Goal: Task Accomplishment & Management: Complete application form

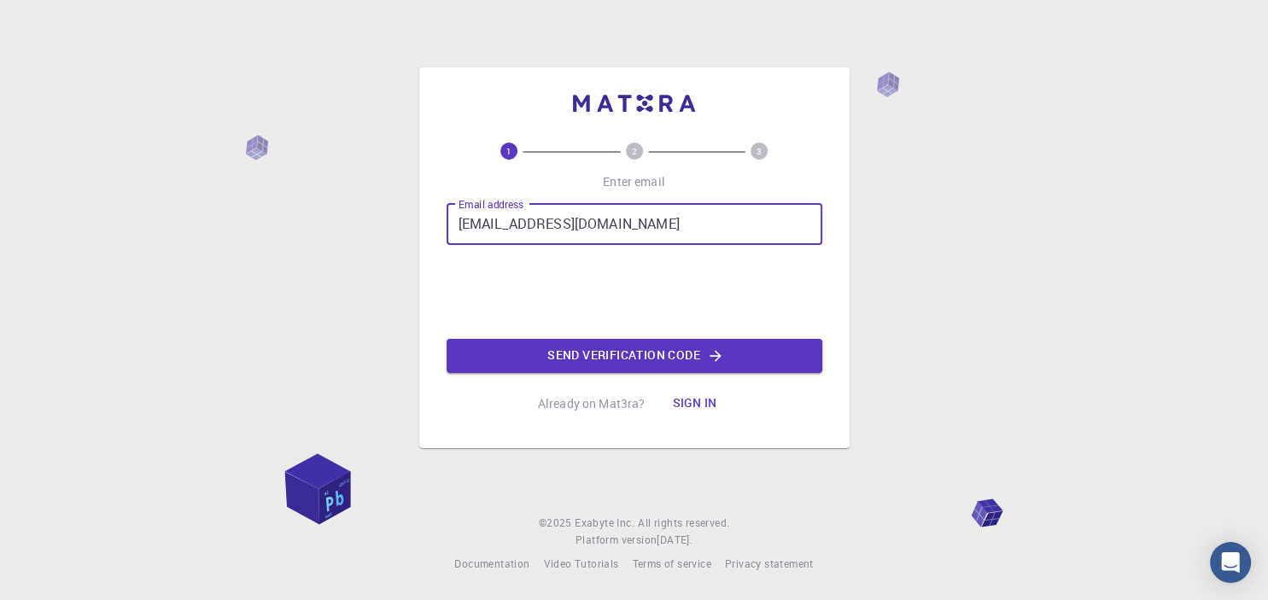
type input "[EMAIL_ADDRESS][DOMAIN_NAME]"
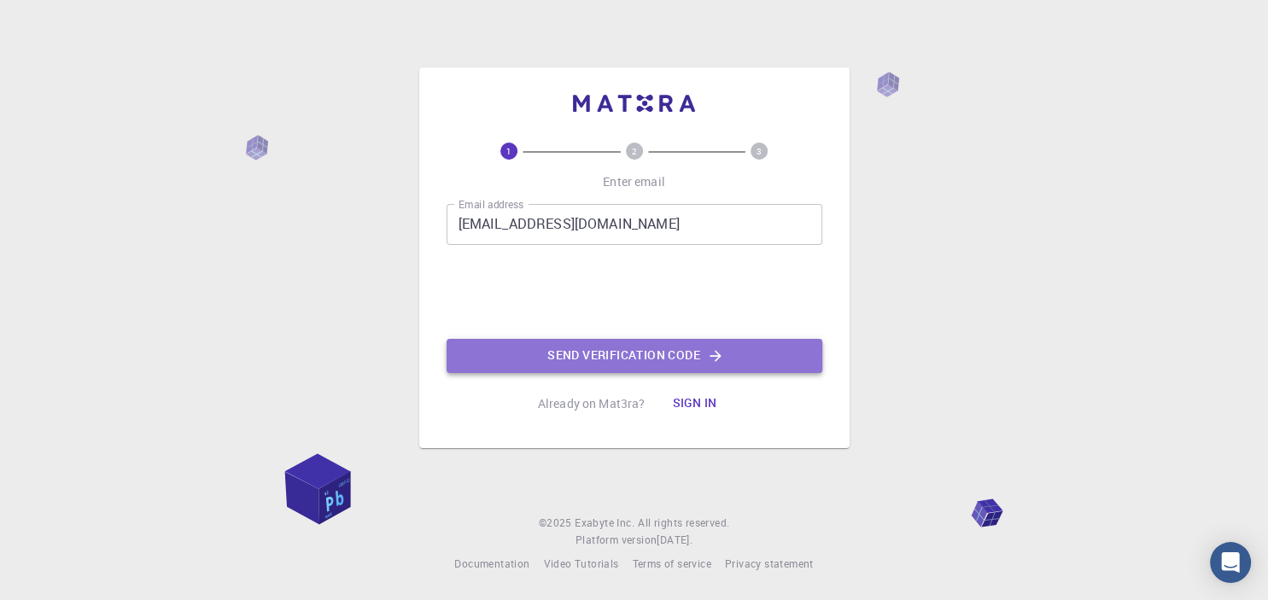
click at [577, 353] on button "Send verification code" at bounding box center [634, 356] width 376 height 34
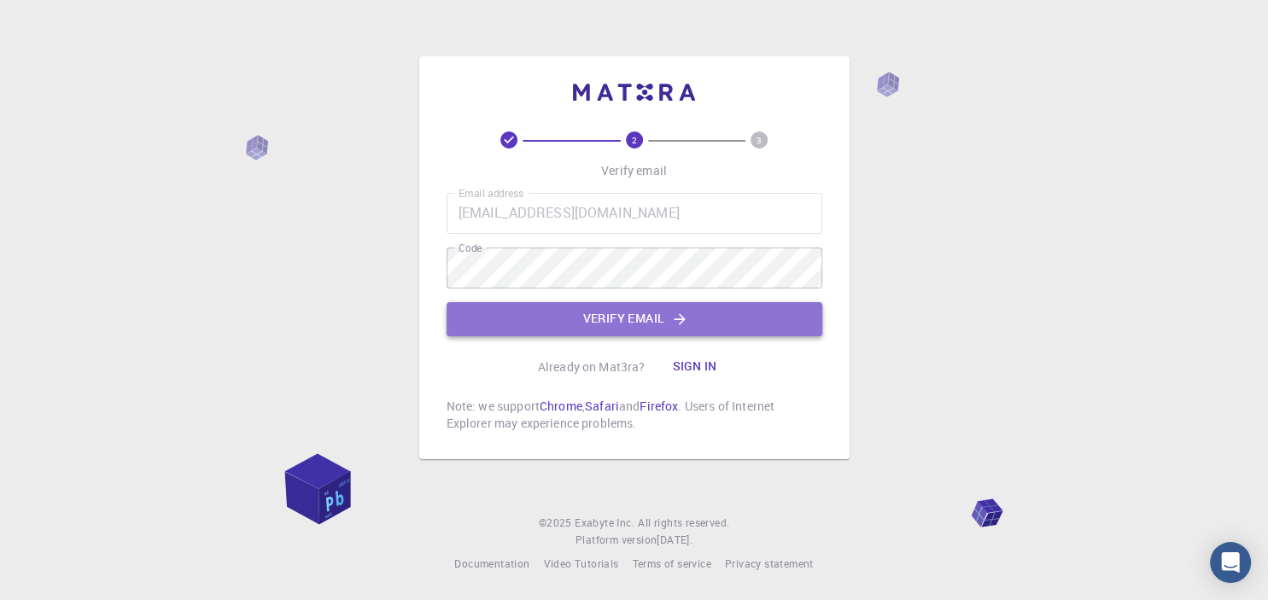
click at [558, 319] on button "Verify email" at bounding box center [634, 319] width 376 height 34
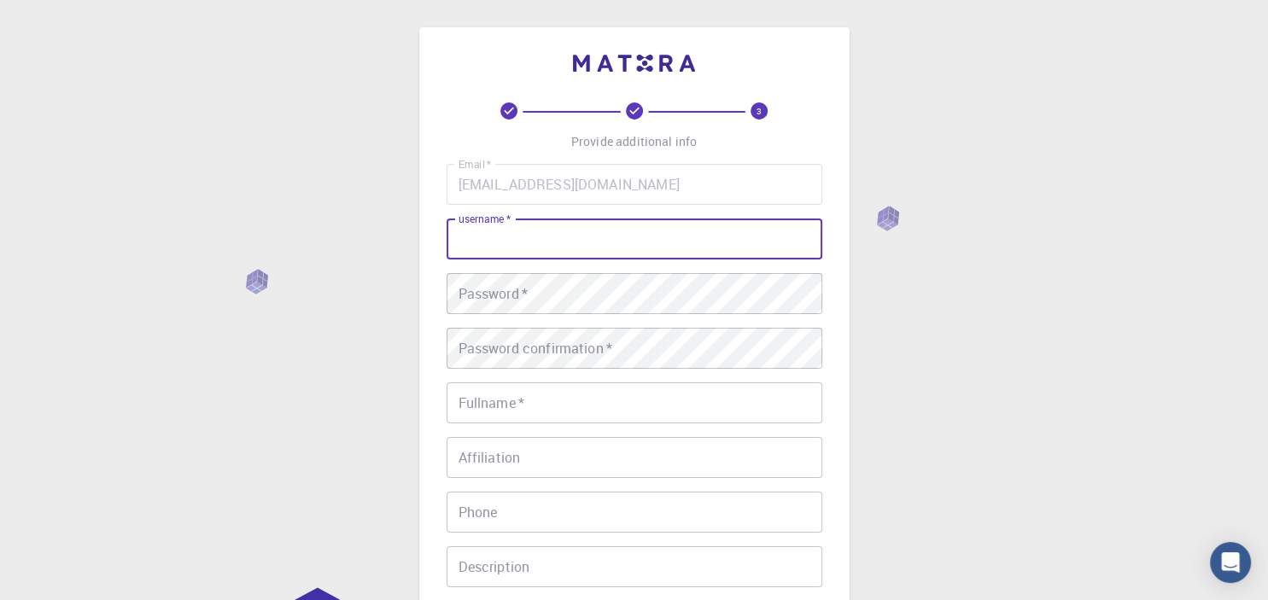
click at [545, 246] on input "username   *" at bounding box center [634, 239] width 376 height 41
type input "[PERSON_NAME]"
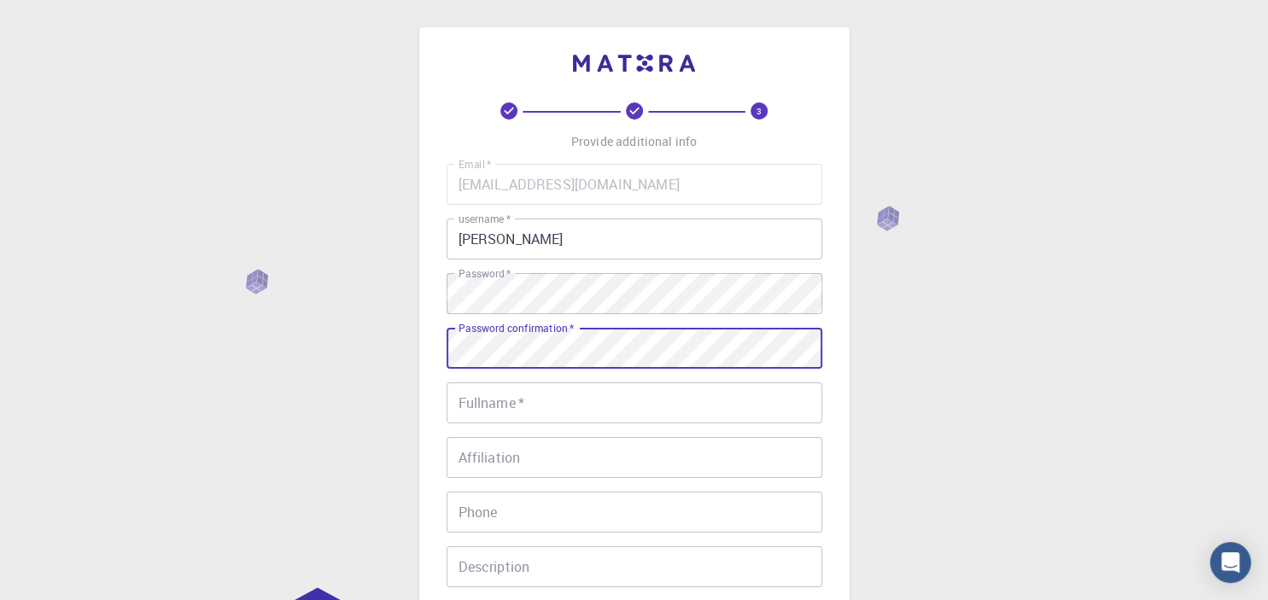
click at [499, 404] on input "Fullname   *" at bounding box center [634, 402] width 376 height 41
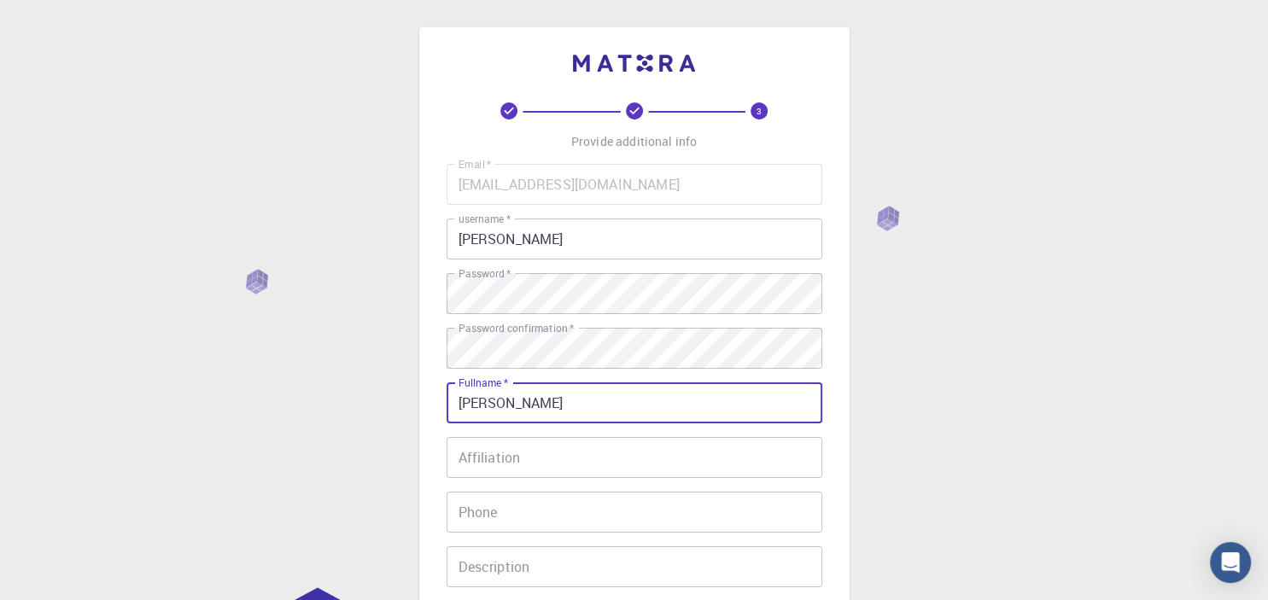
type input "[PERSON_NAME]"
click at [517, 449] on input "Affiliation" at bounding box center [634, 457] width 376 height 41
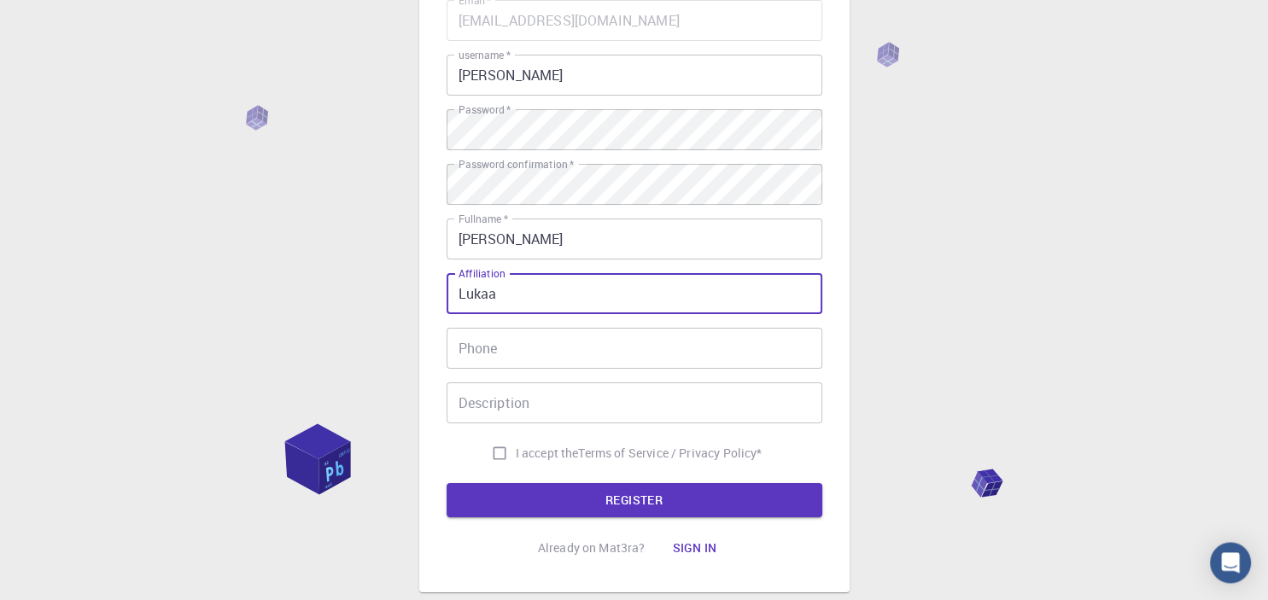
scroll to position [268, 0]
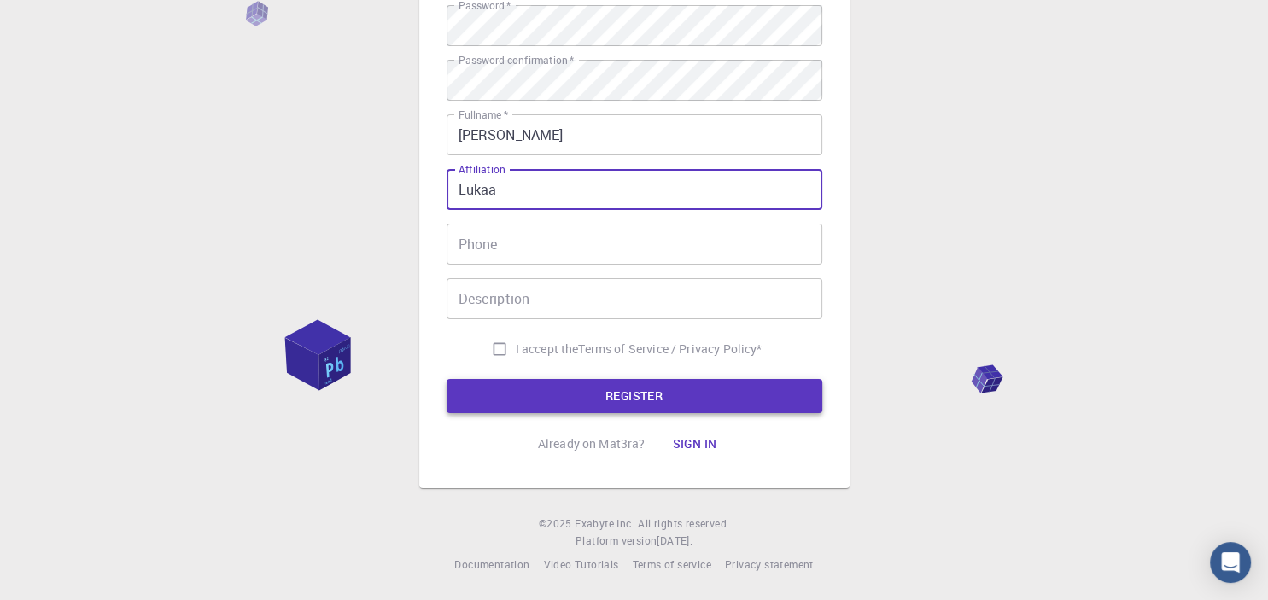
type input "Lukaa"
click at [582, 396] on button "REGISTER" at bounding box center [634, 396] width 376 height 34
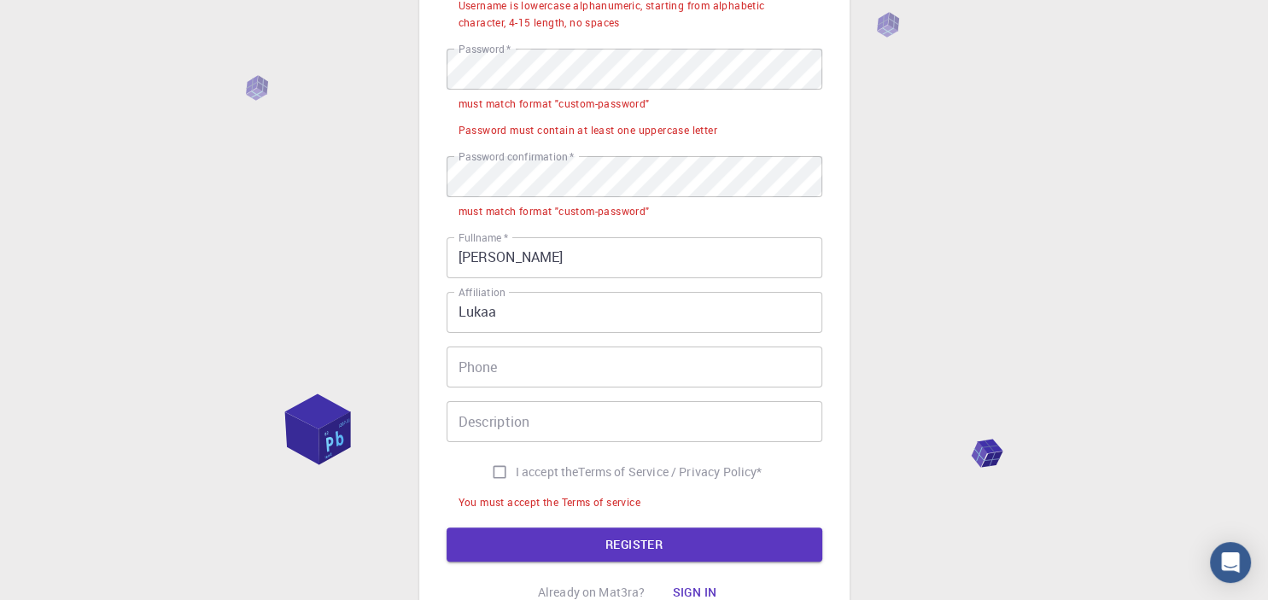
scroll to position [312, 0]
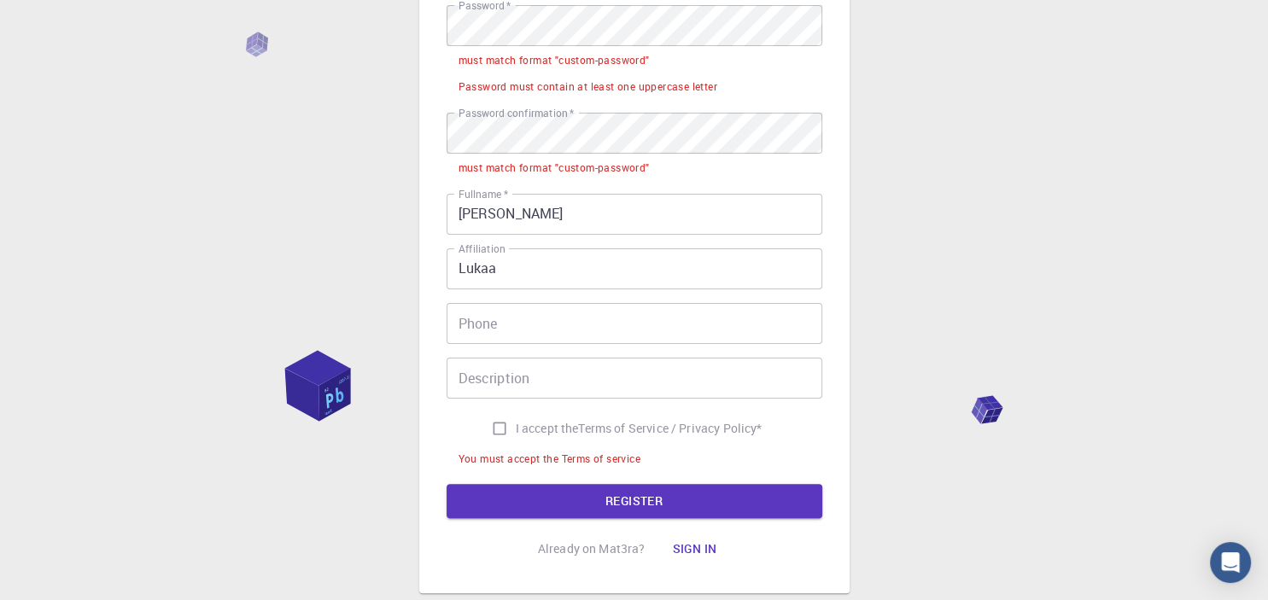
click at [493, 415] on input "I accept the Terms of Service / Privacy Policy *" at bounding box center [499, 428] width 32 height 32
checkbox input "true"
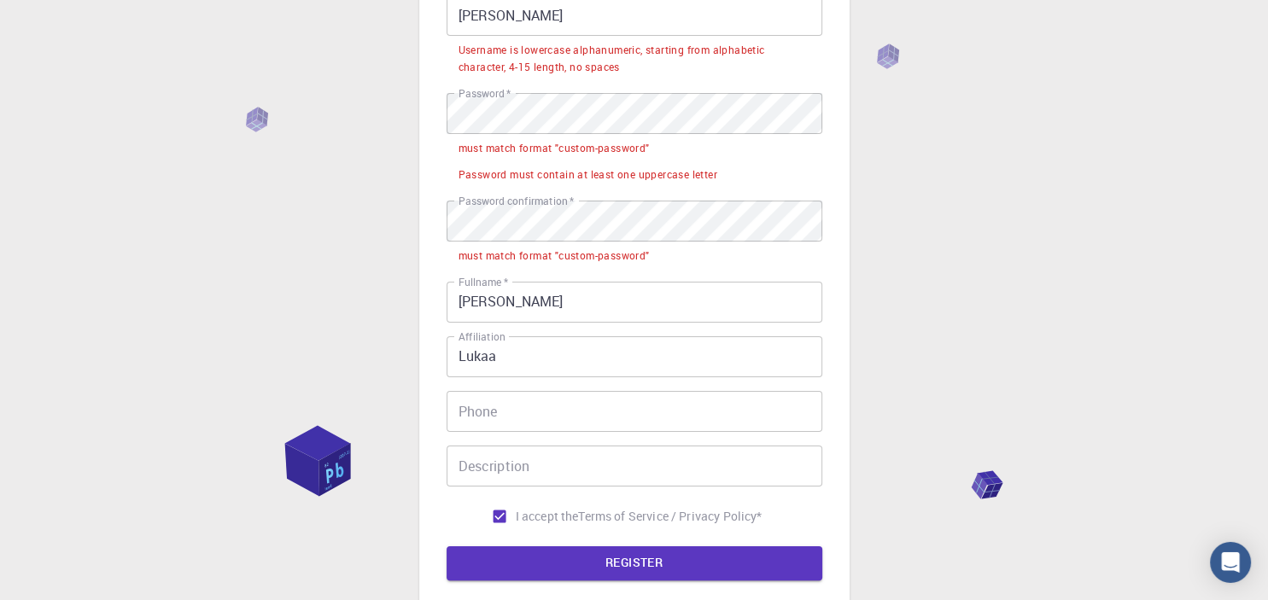
scroll to position [131, 0]
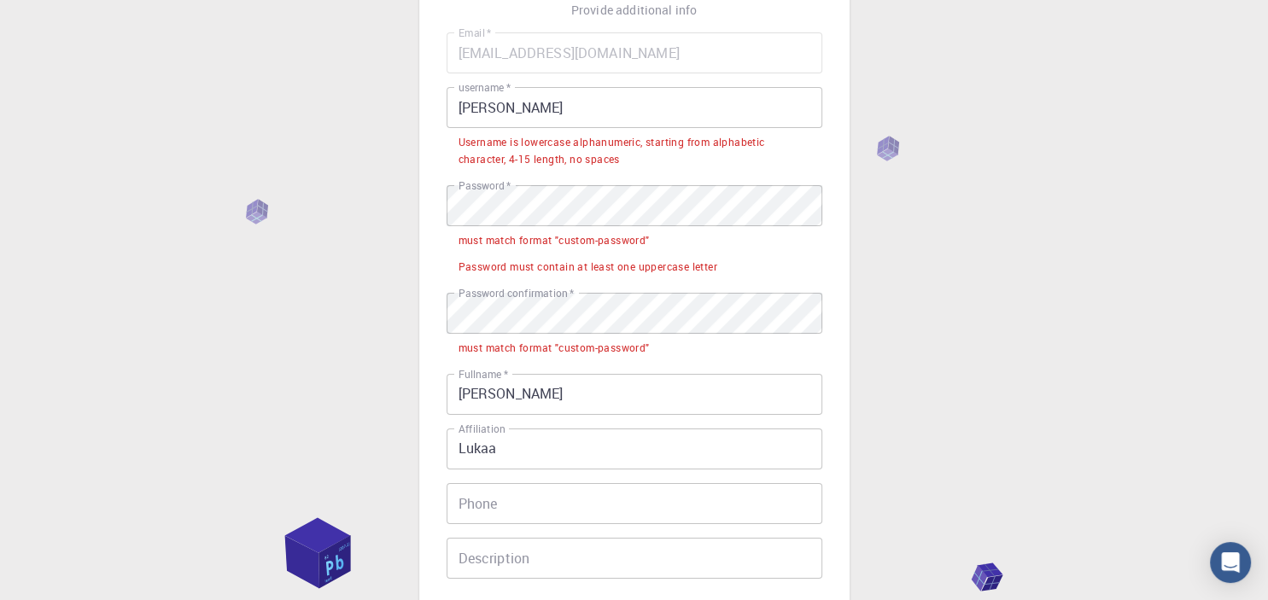
click at [493, 111] on input "[PERSON_NAME]" at bounding box center [634, 107] width 376 height 41
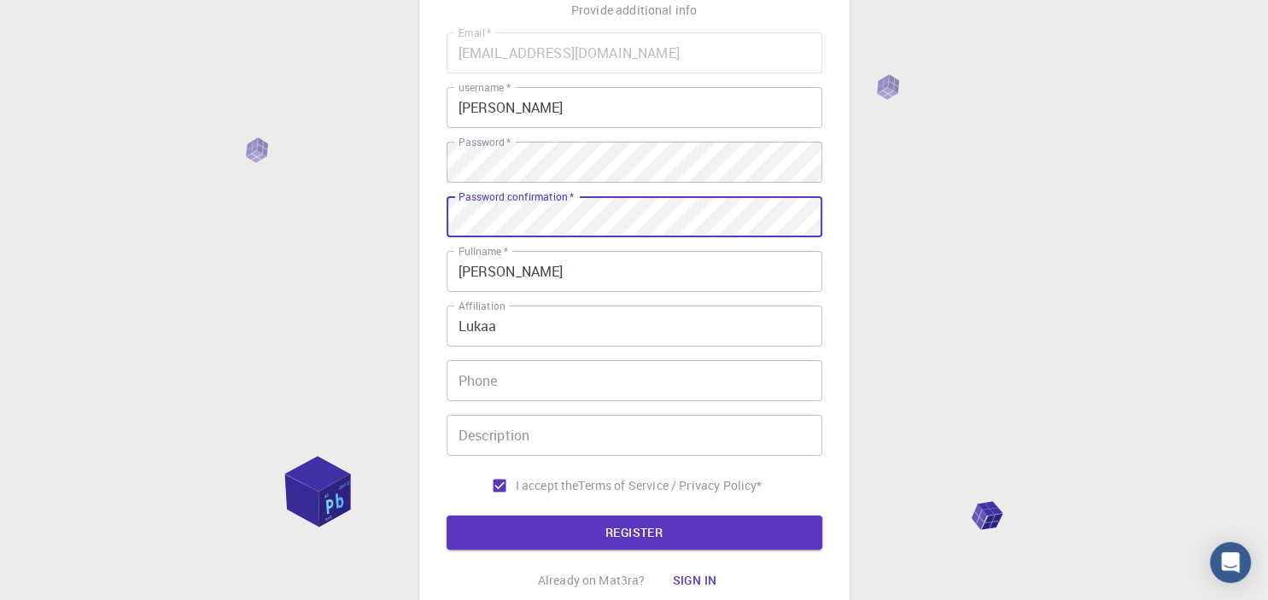
click at [545, 260] on input "[PERSON_NAME]" at bounding box center [634, 271] width 376 height 41
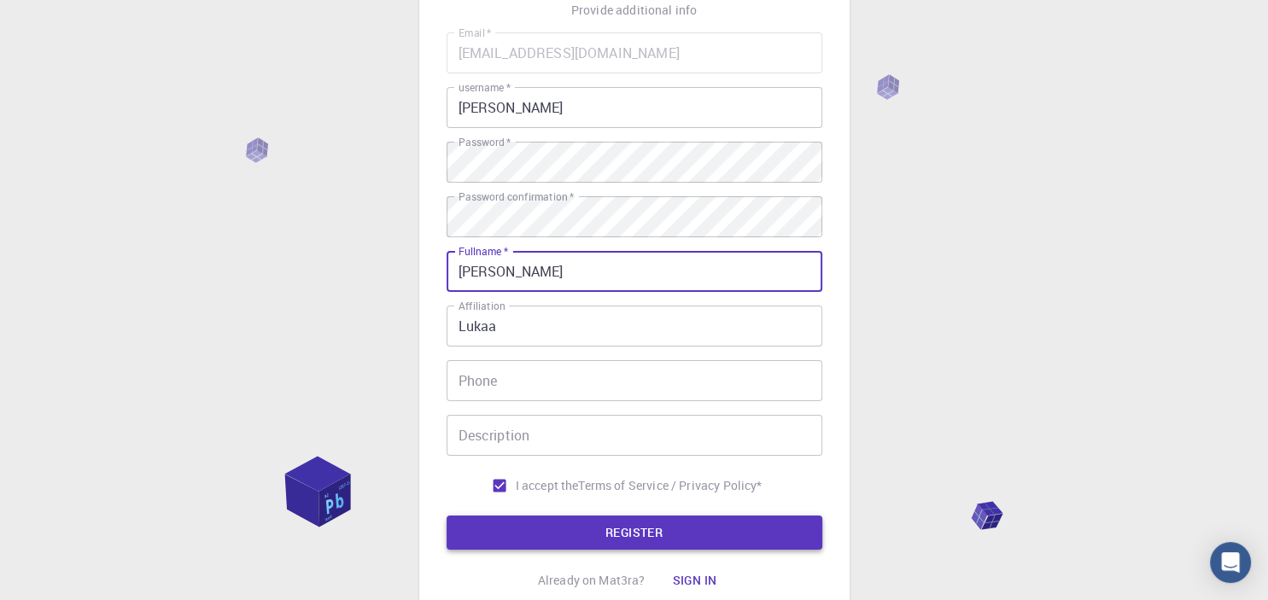
click at [552, 540] on button "REGISTER" at bounding box center [634, 533] width 376 height 34
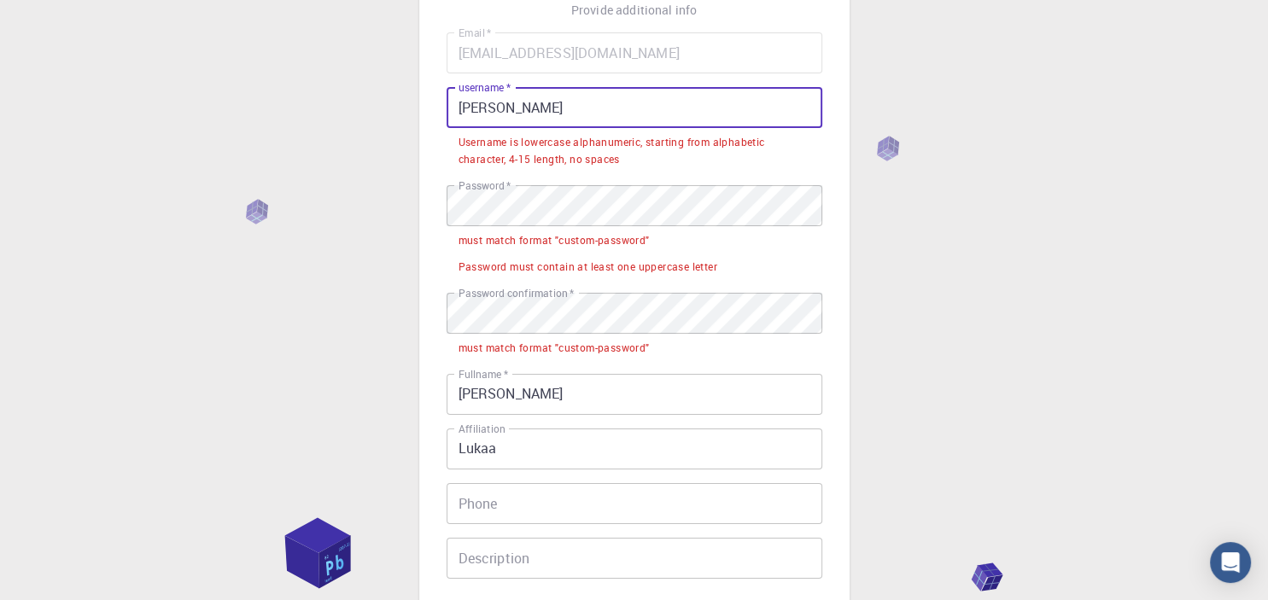
click at [552, 108] on input "[PERSON_NAME]" at bounding box center [634, 107] width 376 height 41
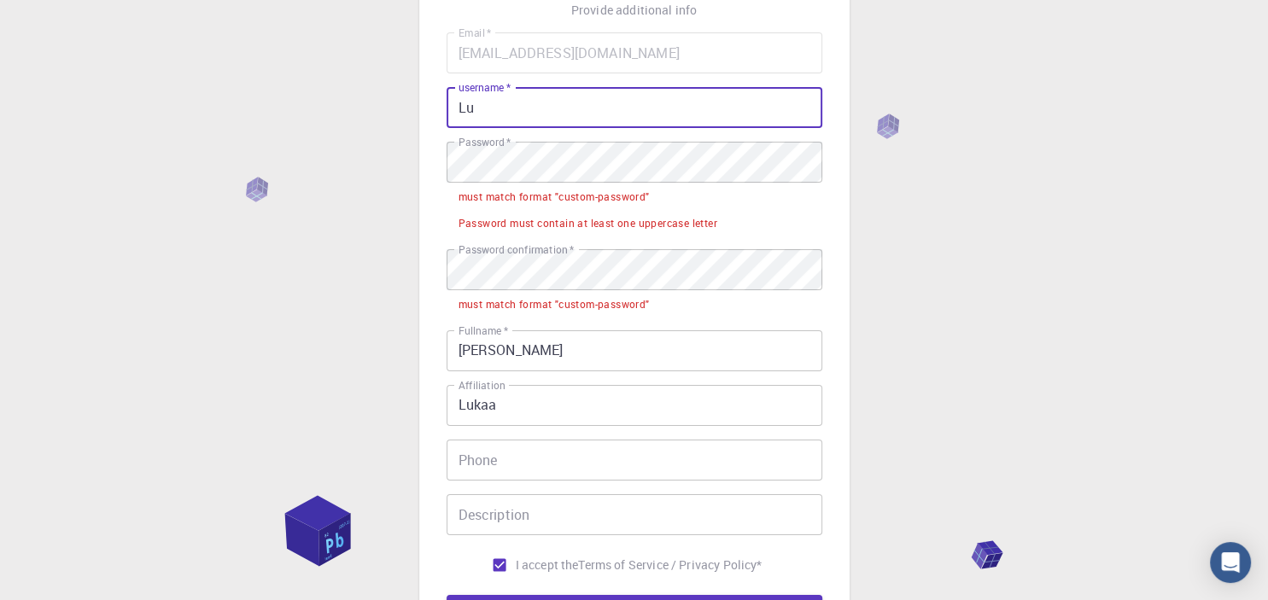
type input "L"
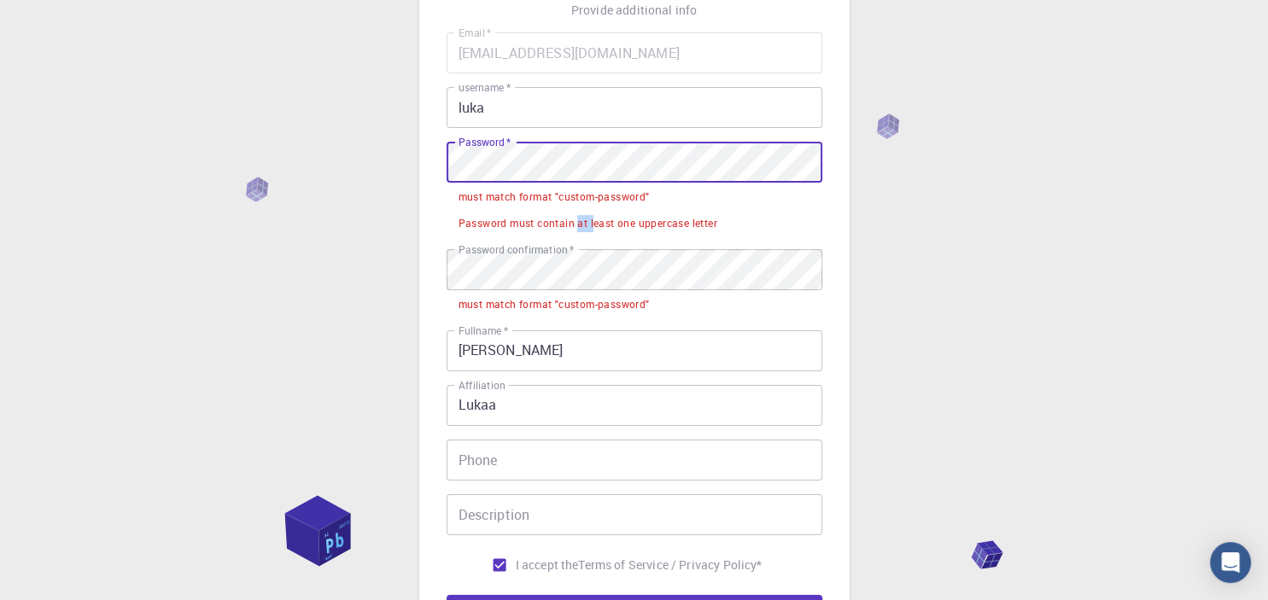
drag, startPoint x: 583, startPoint y: 235, endPoint x: 561, endPoint y: 251, distance: 27.5
click at [561, 251] on div "Email   * [EMAIL_ADDRESS][DOMAIN_NAME] Email   * username   * luka username   *…" at bounding box center [634, 306] width 376 height 549
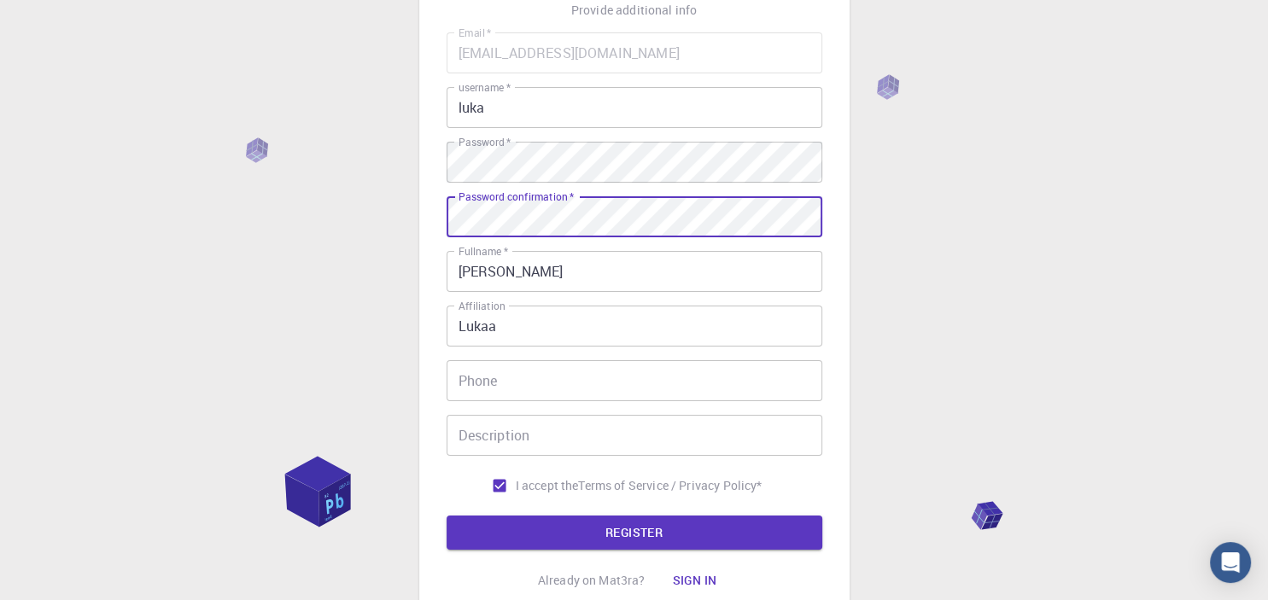
click at [520, 250] on div "Email   * [EMAIL_ADDRESS][DOMAIN_NAME] Email   * username   * luka username   *…" at bounding box center [634, 267] width 376 height 470
click at [545, 288] on input "[PERSON_NAME]" at bounding box center [634, 271] width 376 height 41
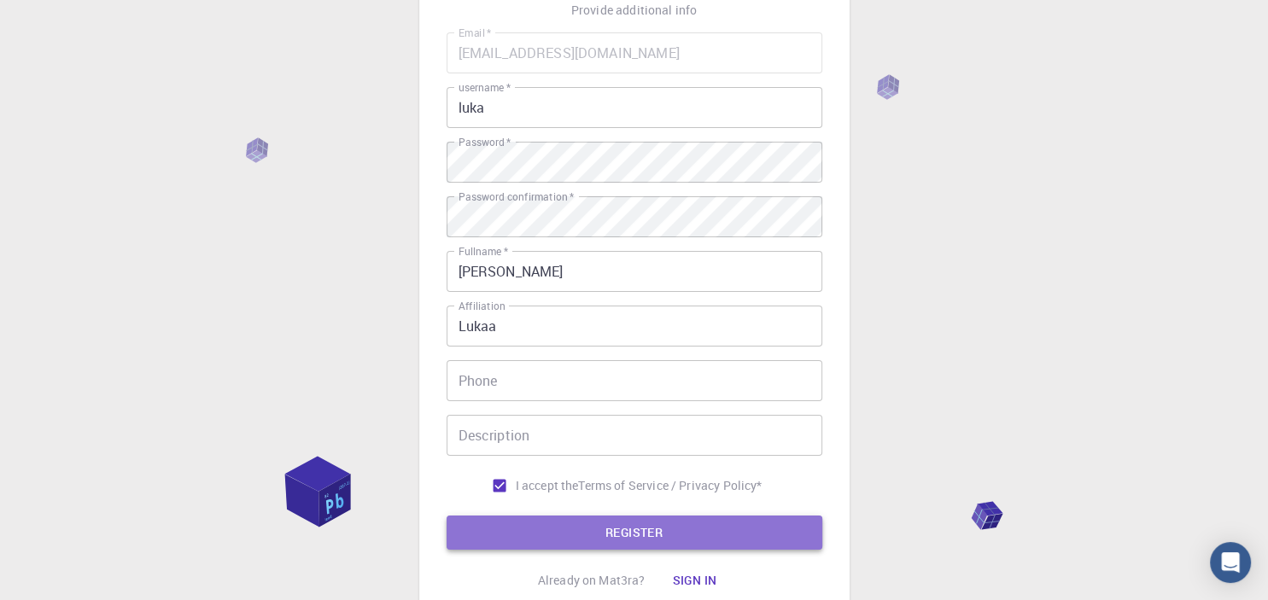
click at [580, 528] on button "REGISTER" at bounding box center [634, 533] width 376 height 34
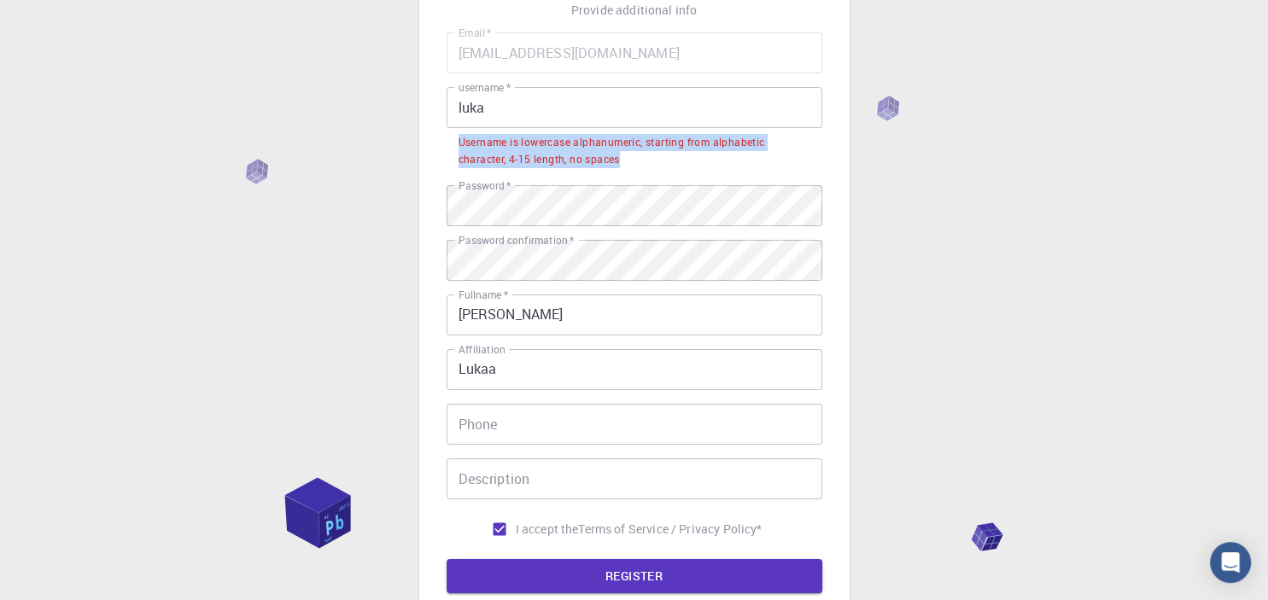
drag, startPoint x: 459, startPoint y: 141, endPoint x: 627, endPoint y: 152, distance: 167.7
click at [627, 152] on div "Username is lowercase alphanumeric, starting from alphabetic character, 4-15 le…" at bounding box center [634, 151] width 352 height 34
copy div "Username is lowercase alphanumeric, starting from alphabetic character, 4-15 le…"
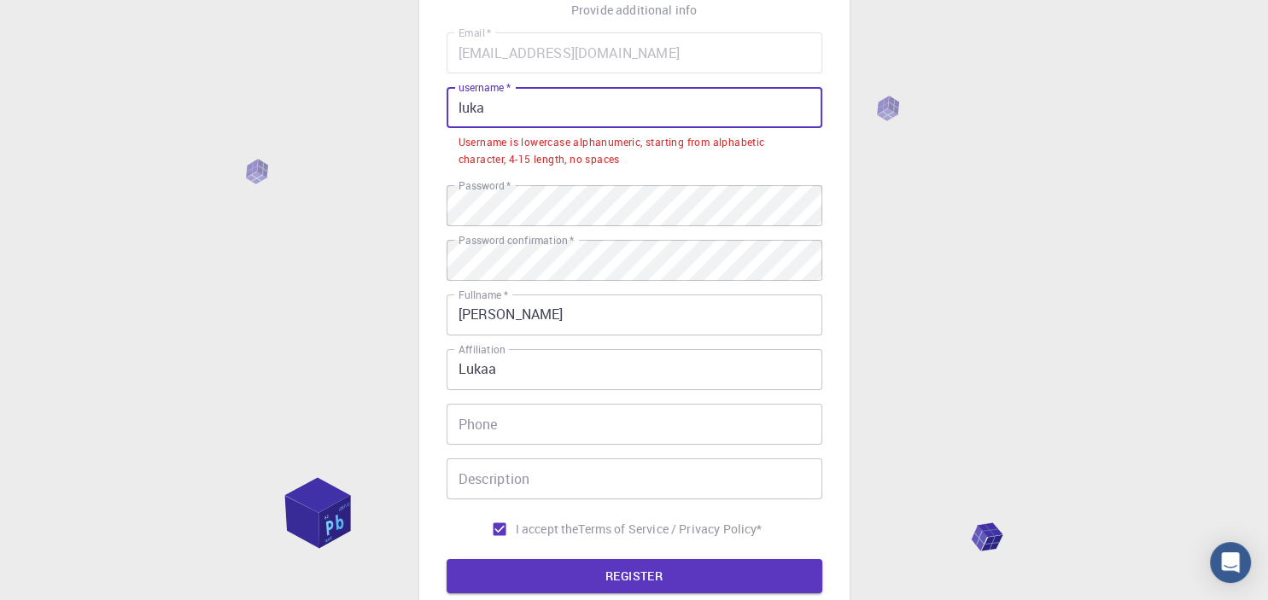
click at [490, 108] on input "luka" at bounding box center [634, 107] width 376 height 41
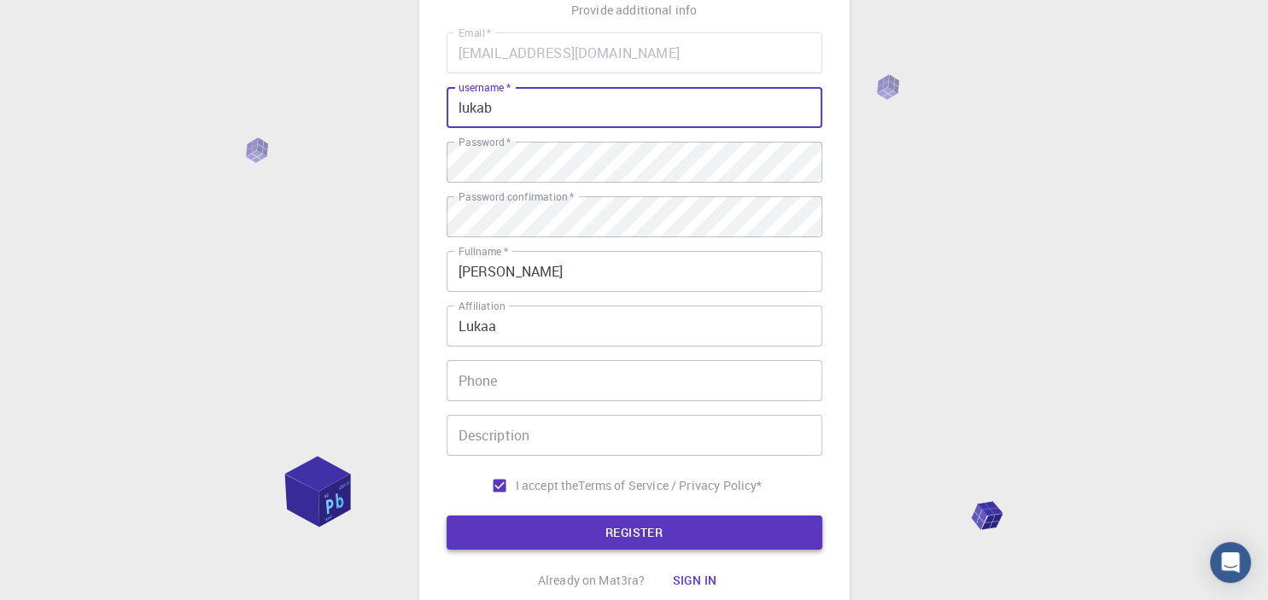
type input "lukab"
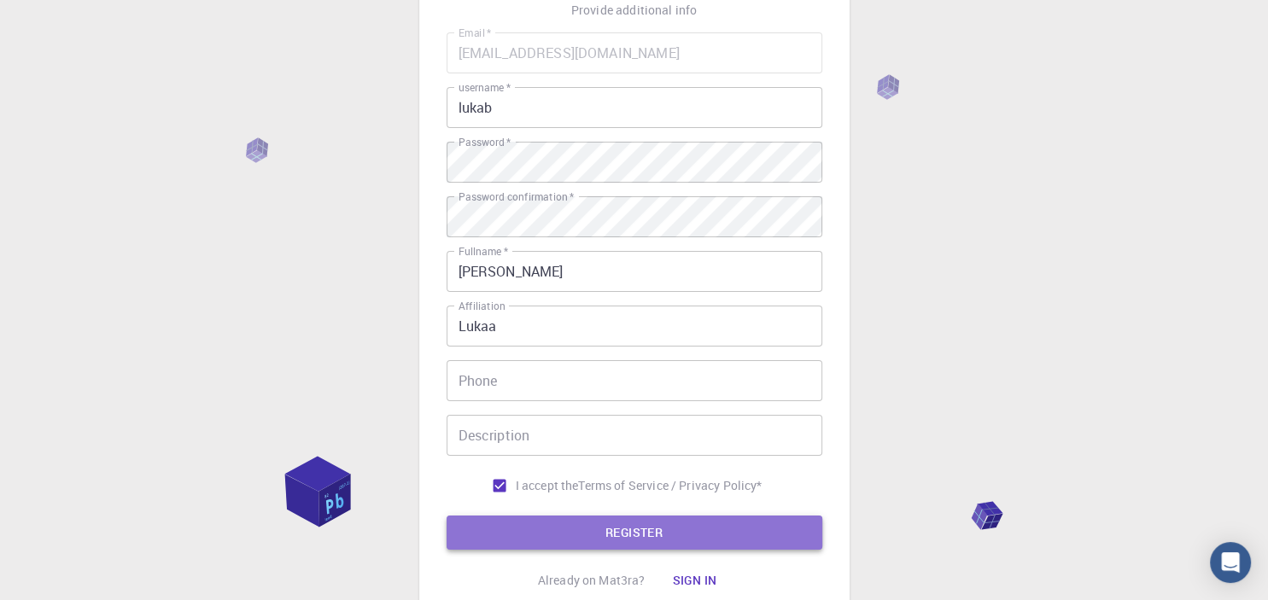
click at [589, 531] on button "REGISTER" at bounding box center [634, 533] width 376 height 34
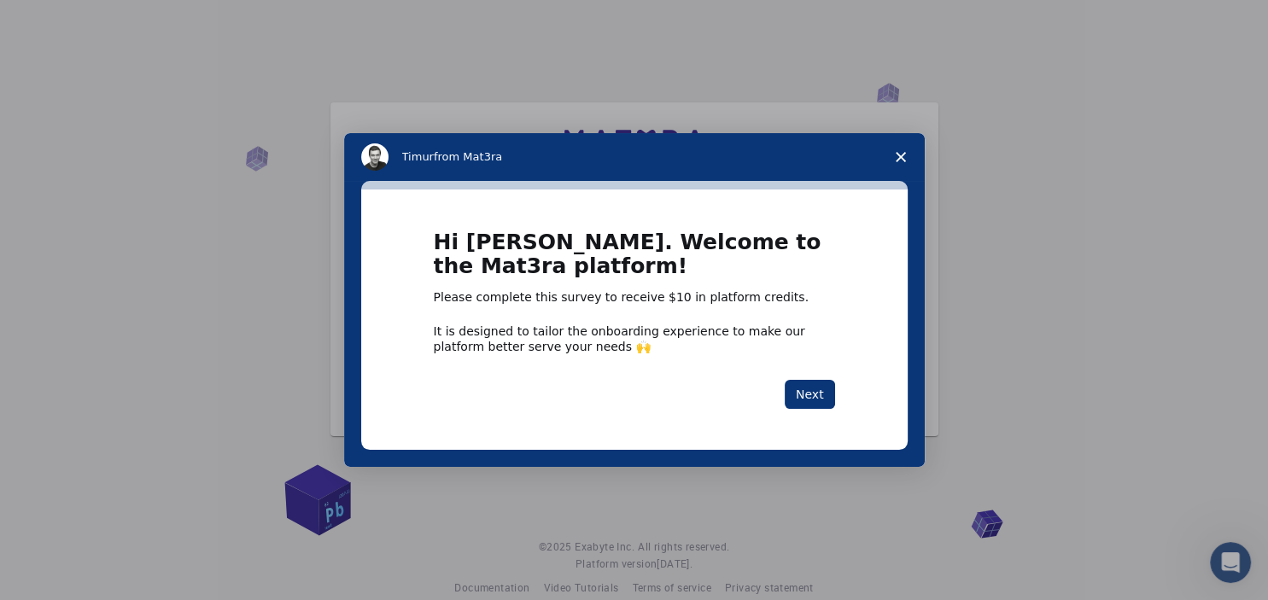
click at [818, 415] on div "Hi [PERSON_NAME]. Welcome to the Mat3ra platform! Please complete this survey t…" at bounding box center [634, 320] width 546 height 260
click at [819, 403] on button "Next" at bounding box center [810, 394] width 50 height 29
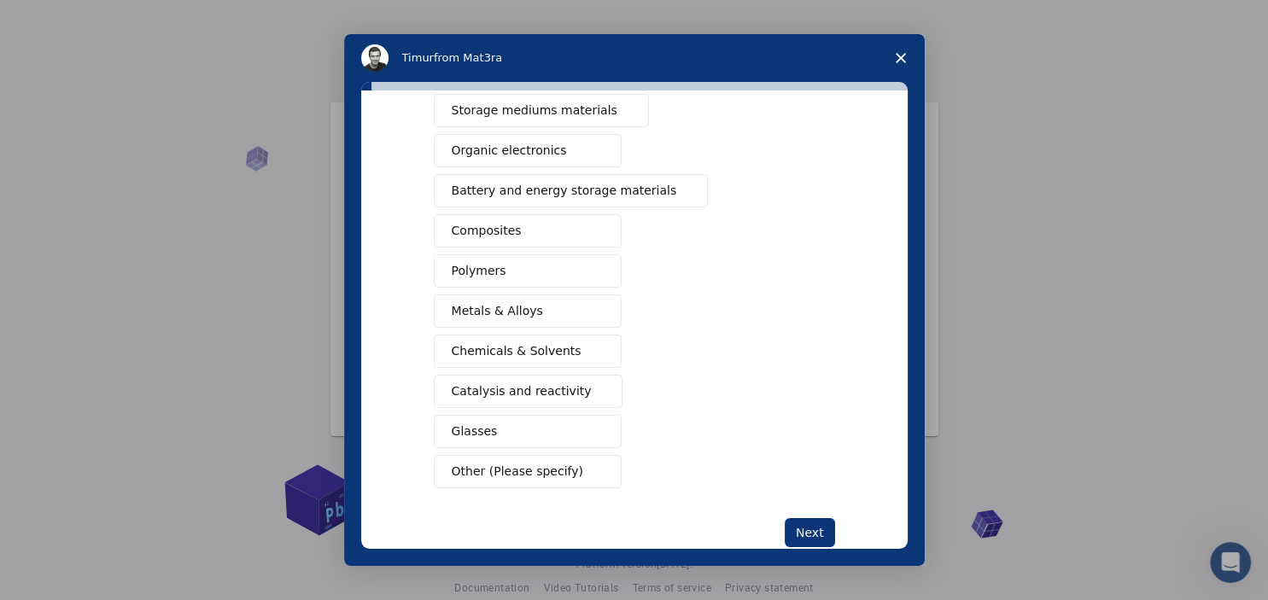
scroll to position [188, 0]
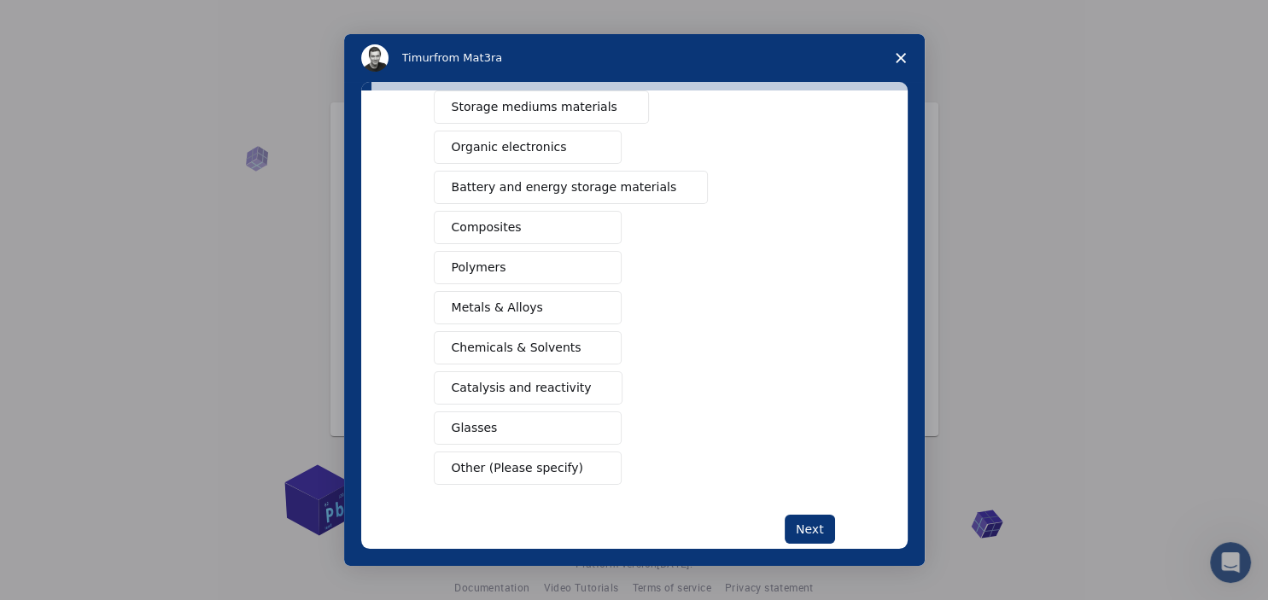
click at [534, 309] on button "Metals & Alloys" at bounding box center [528, 307] width 188 height 33
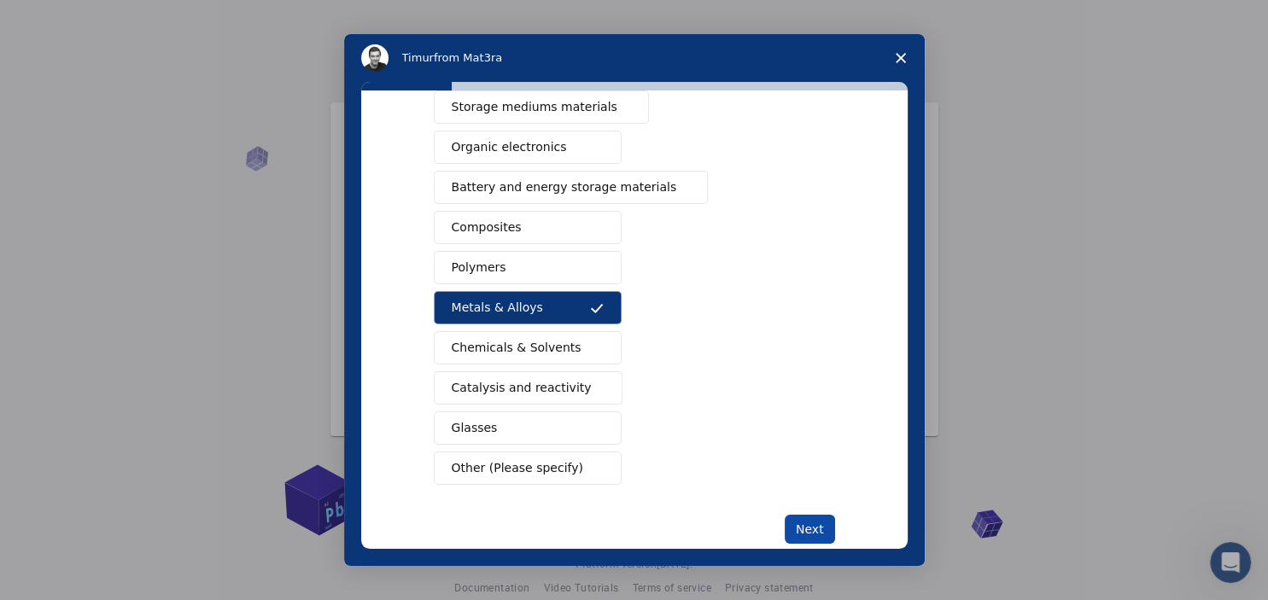
click at [818, 531] on button "Next" at bounding box center [810, 529] width 50 height 29
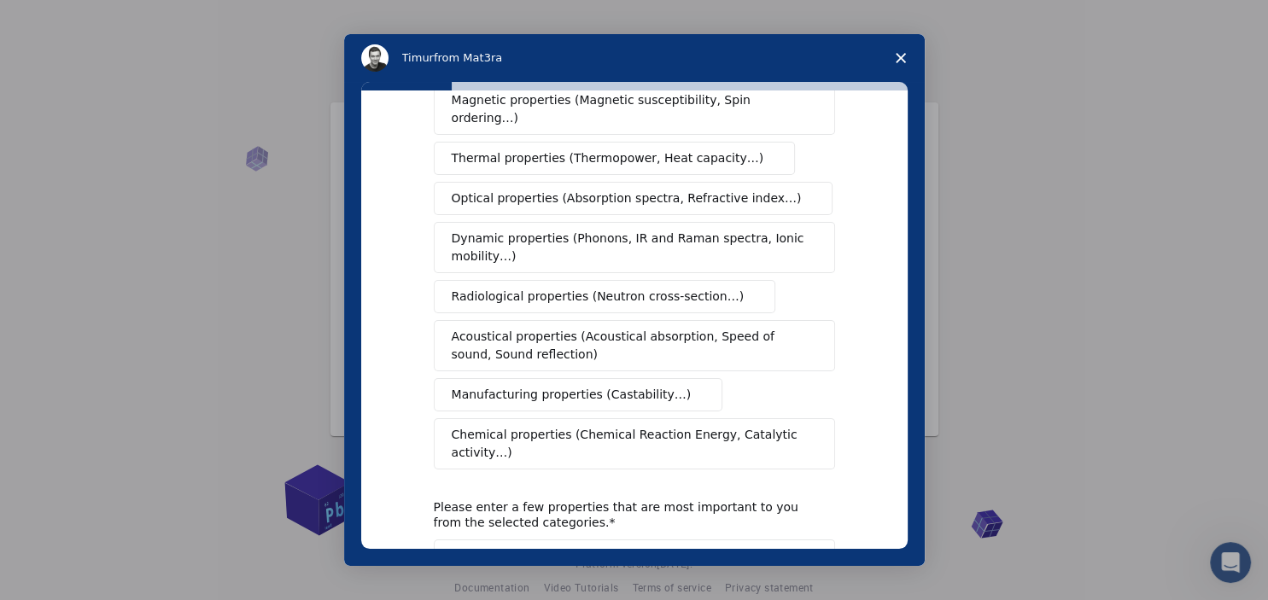
click at [574, 386] on span "Manufacturing properties (Castability…)" at bounding box center [572, 395] width 240 height 18
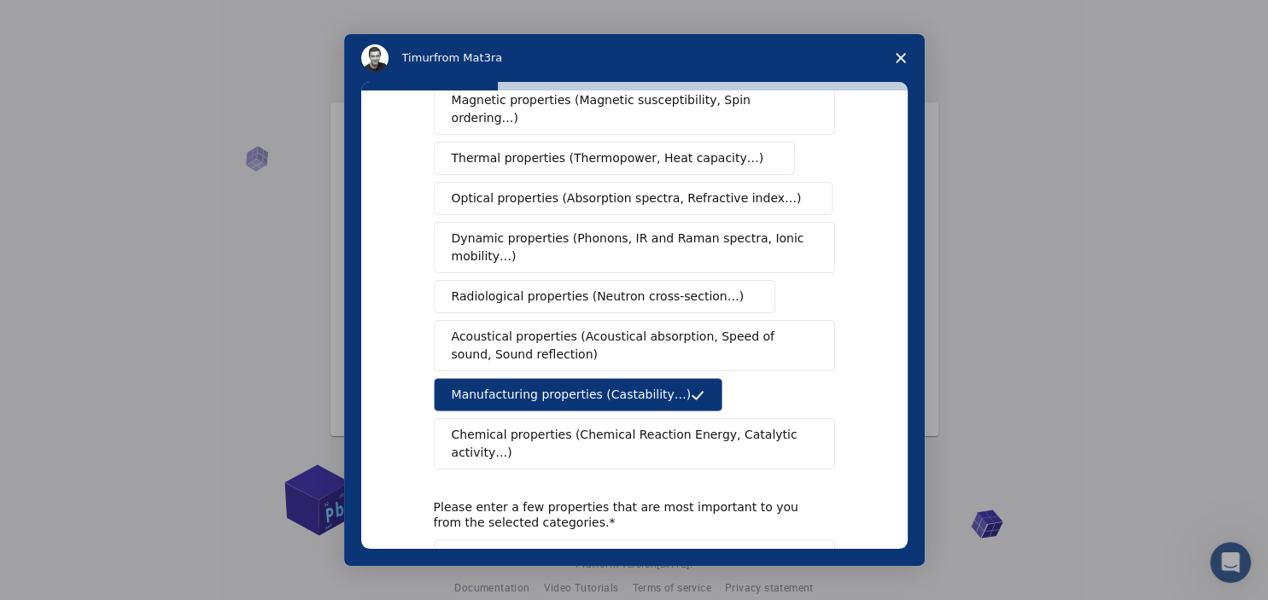
scroll to position [308, 0]
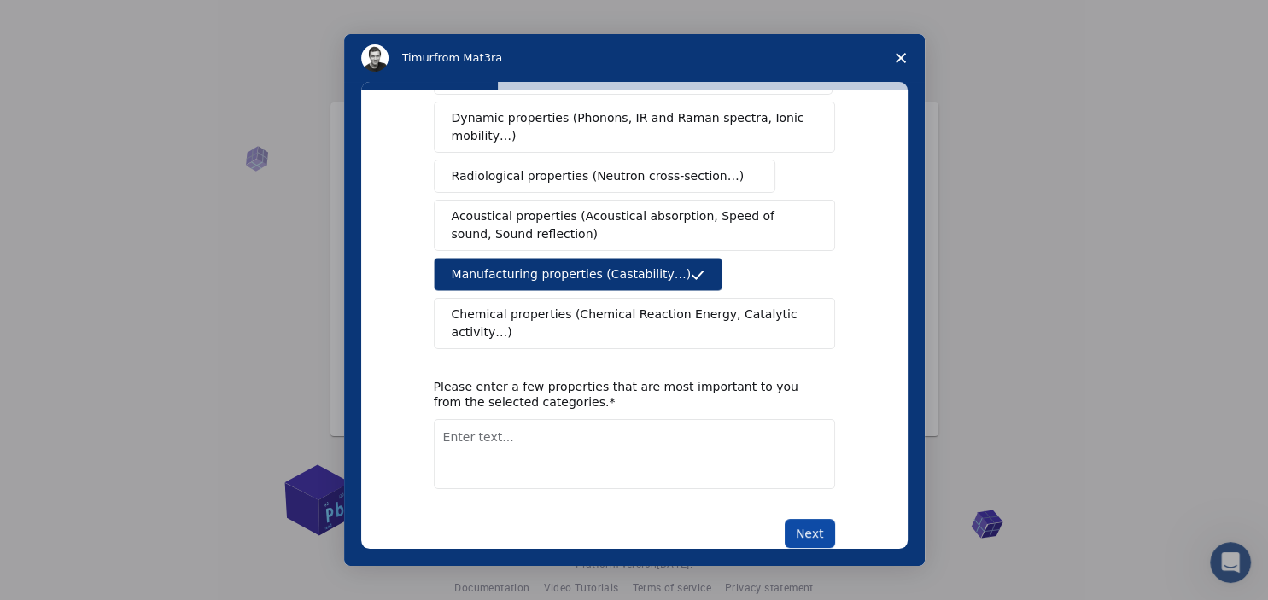
click at [801, 519] on button "Next" at bounding box center [810, 533] width 50 height 29
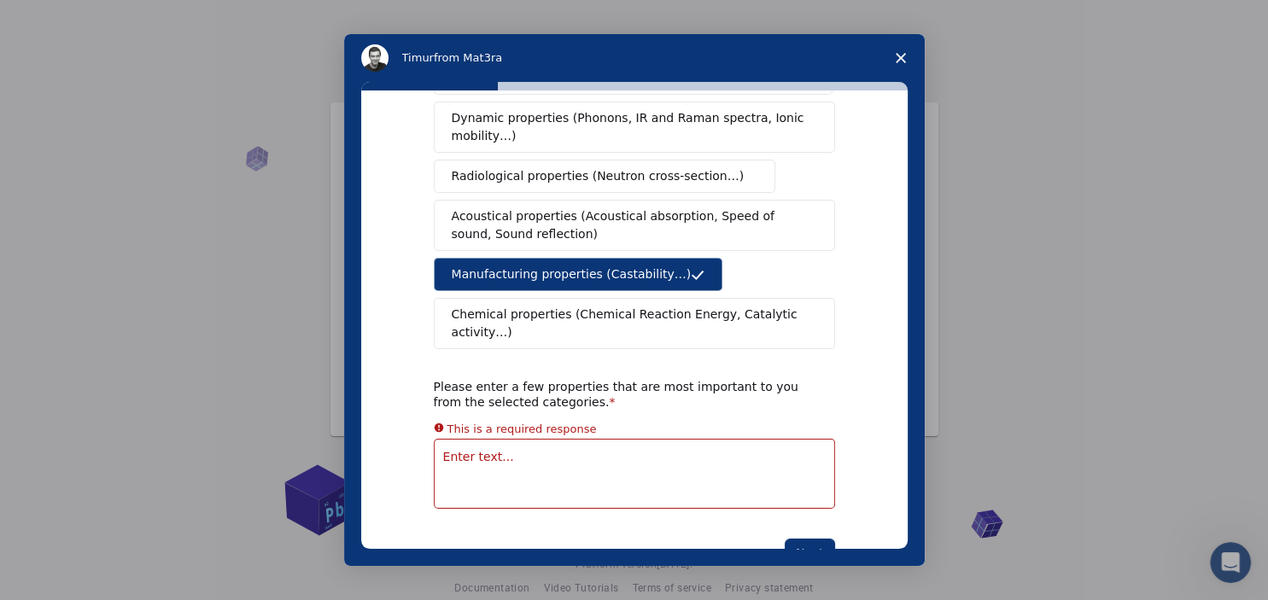
click at [687, 439] on textarea "Enter text..." at bounding box center [634, 474] width 401 height 70
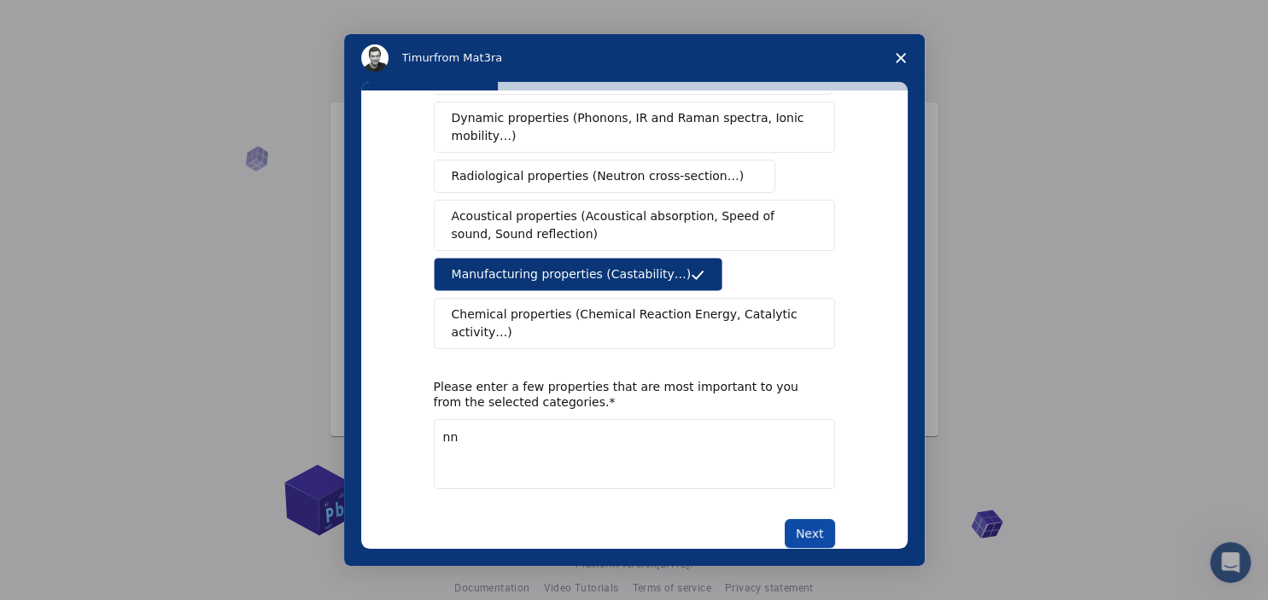
type textarea "nn"
click at [804, 519] on button "Next" at bounding box center [810, 533] width 50 height 29
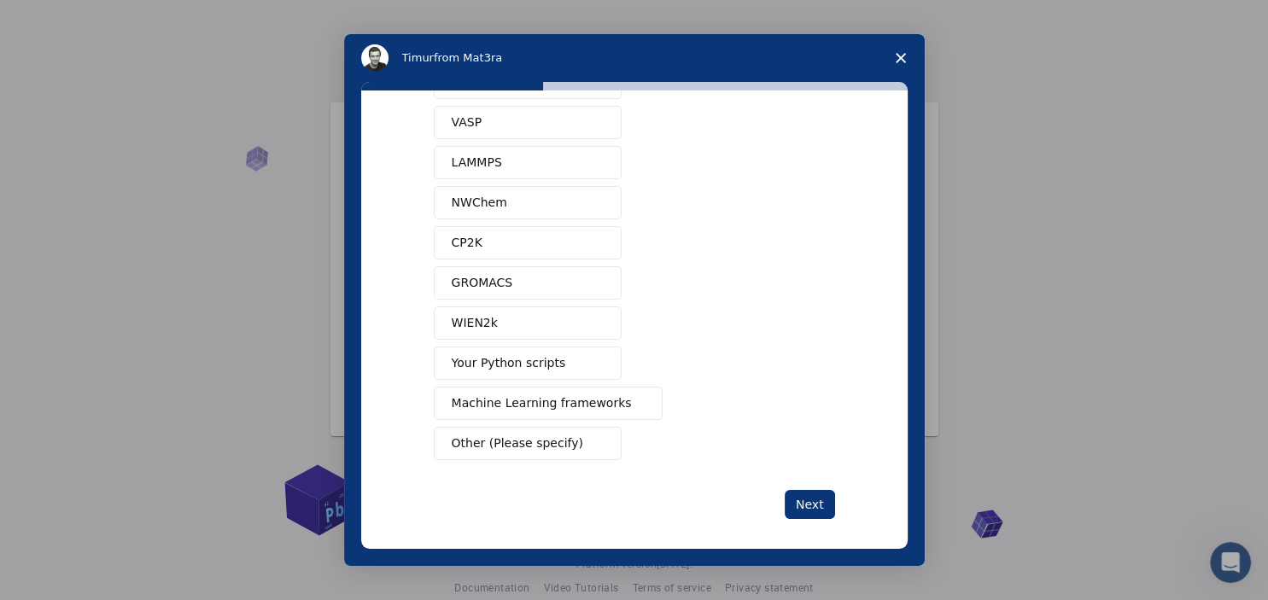
scroll to position [97, 0]
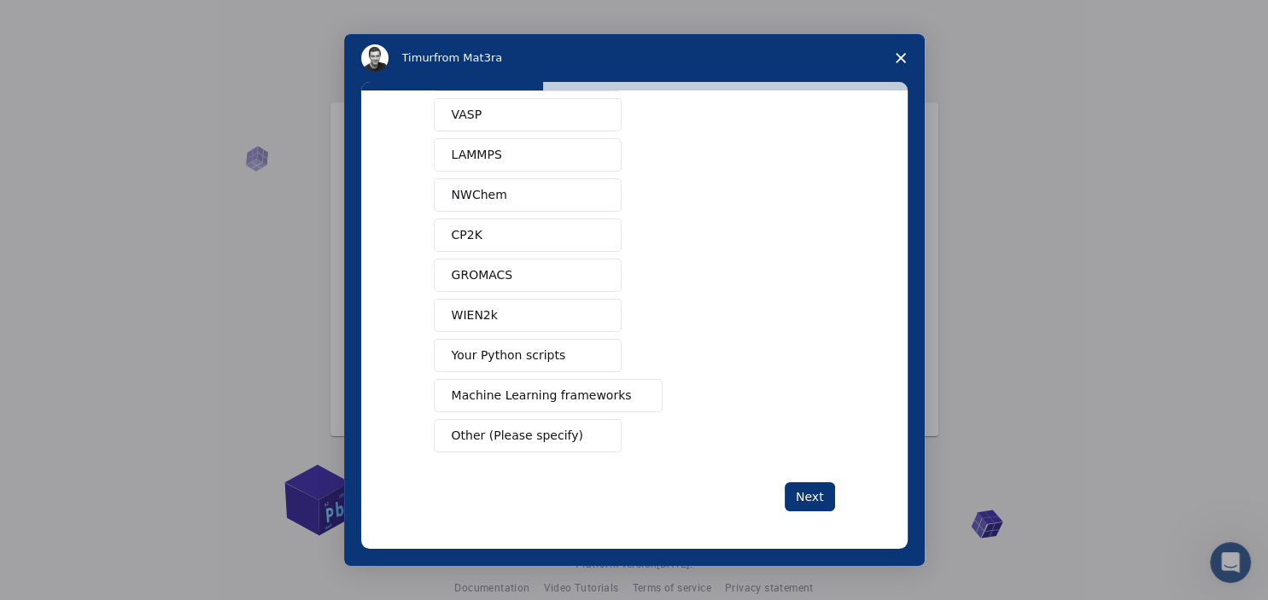
click at [902, 58] on icon "Close survey" at bounding box center [901, 58] width 10 height 10
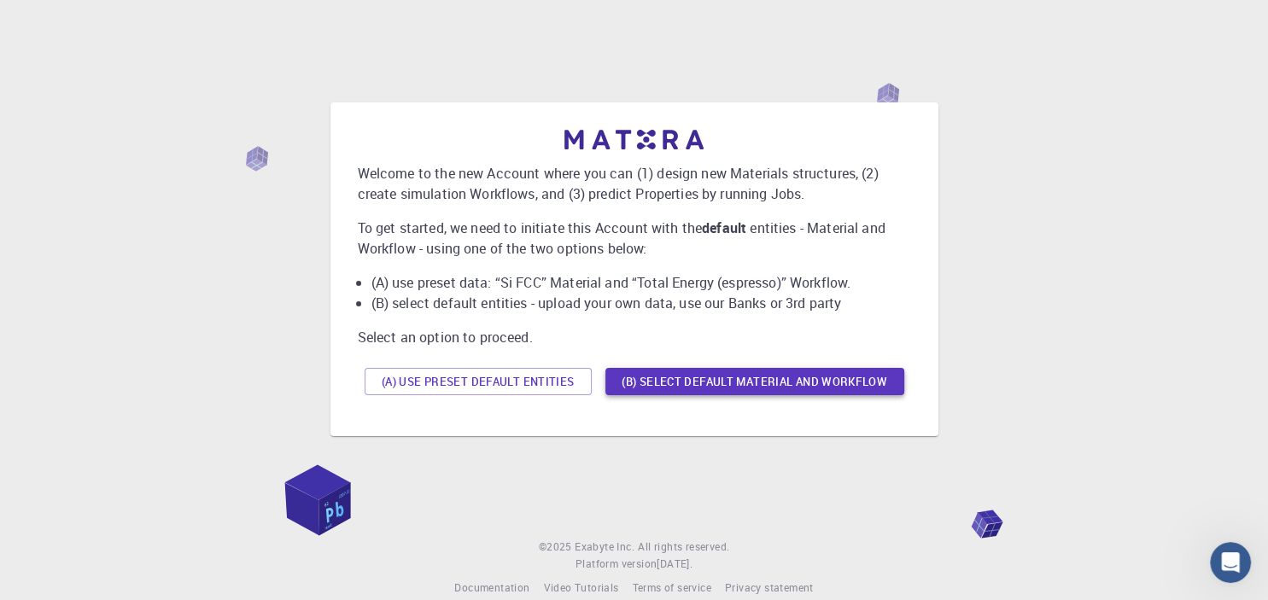
click at [665, 386] on button "(B) Select default material and workflow" at bounding box center [754, 381] width 299 height 27
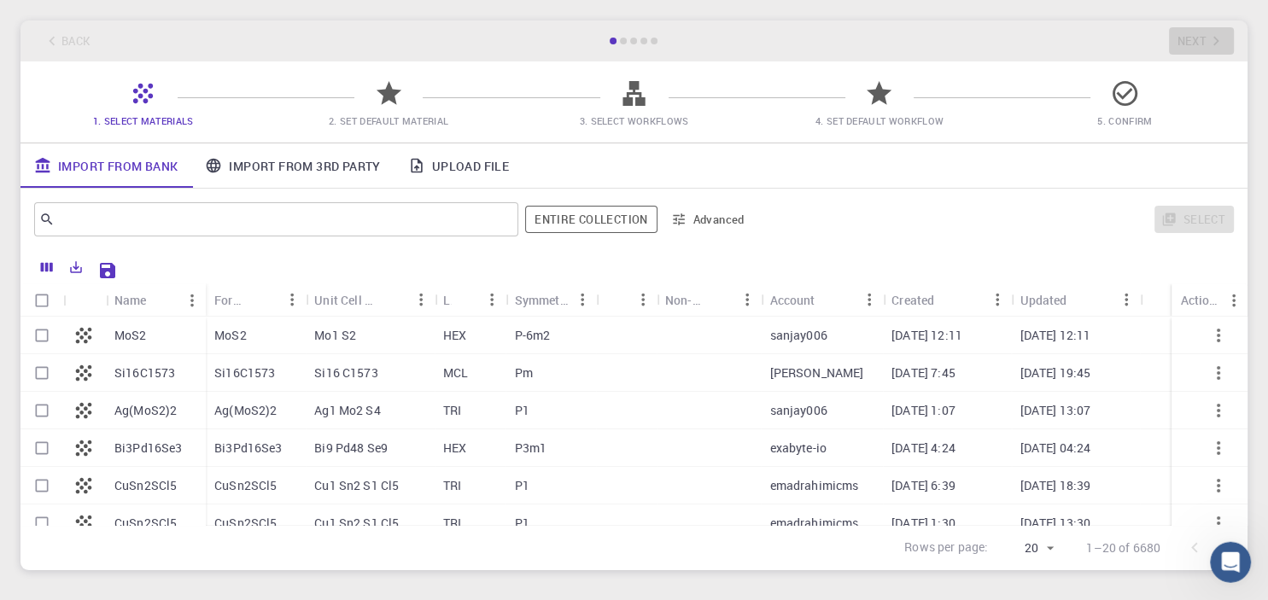
scroll to position [0, 0]
